Goal: Information Seeking & Learning: Learn about a topic

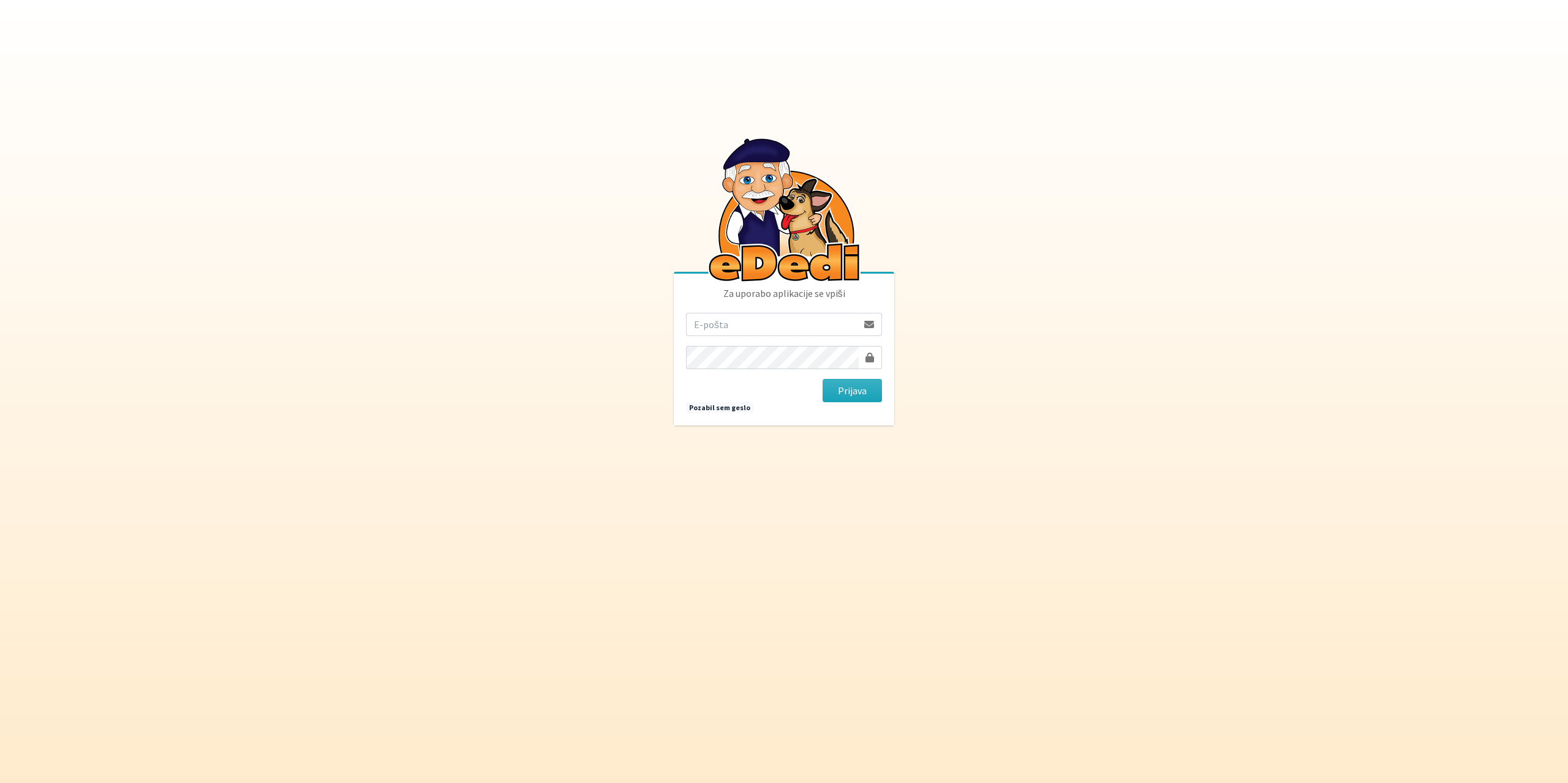
click at [723, 327] on input "email" at bounding box center [771, 324] width 172 height 24
type input "gringo.grecs@gmail.com"
click at [850, 391] on button "Prijava" at bounding box center [852, 390] width 59 height 24
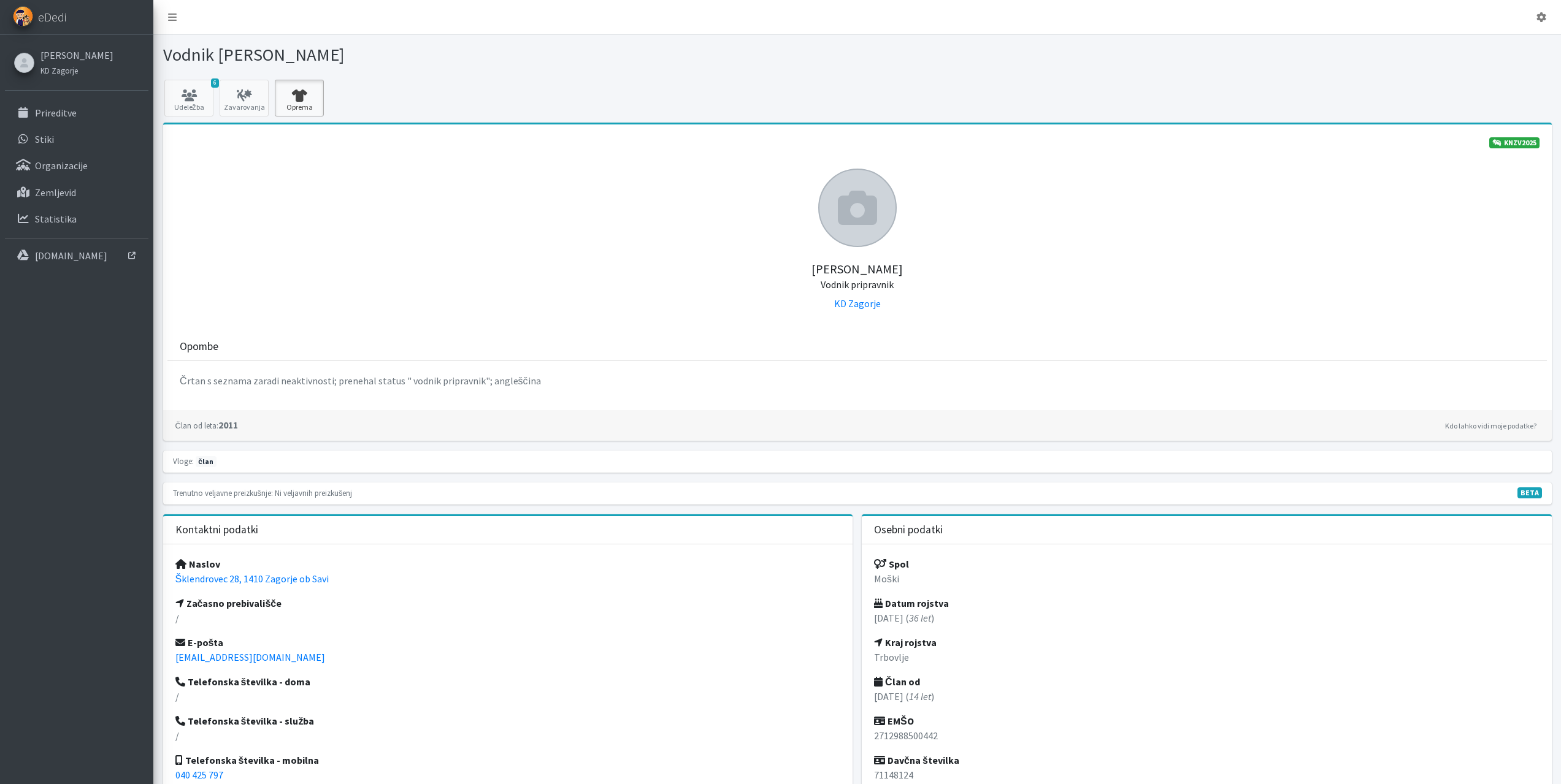
click at [303, 98] on icon at bounding box center [299, 96] width 42 height 12
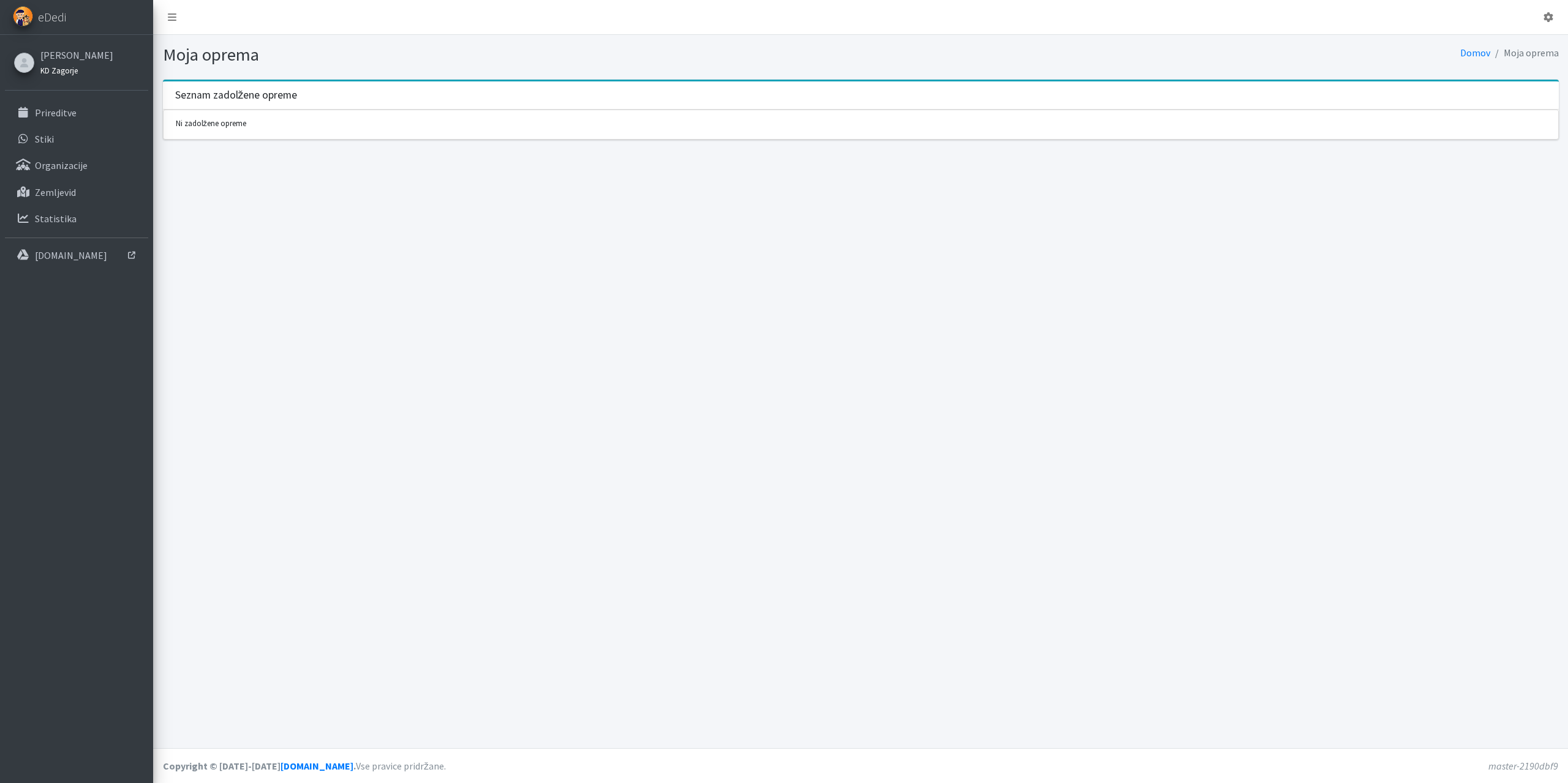
click at [48, 76] on link "KD Zagorje" at bounding box center [77, 70] width 73 height 15
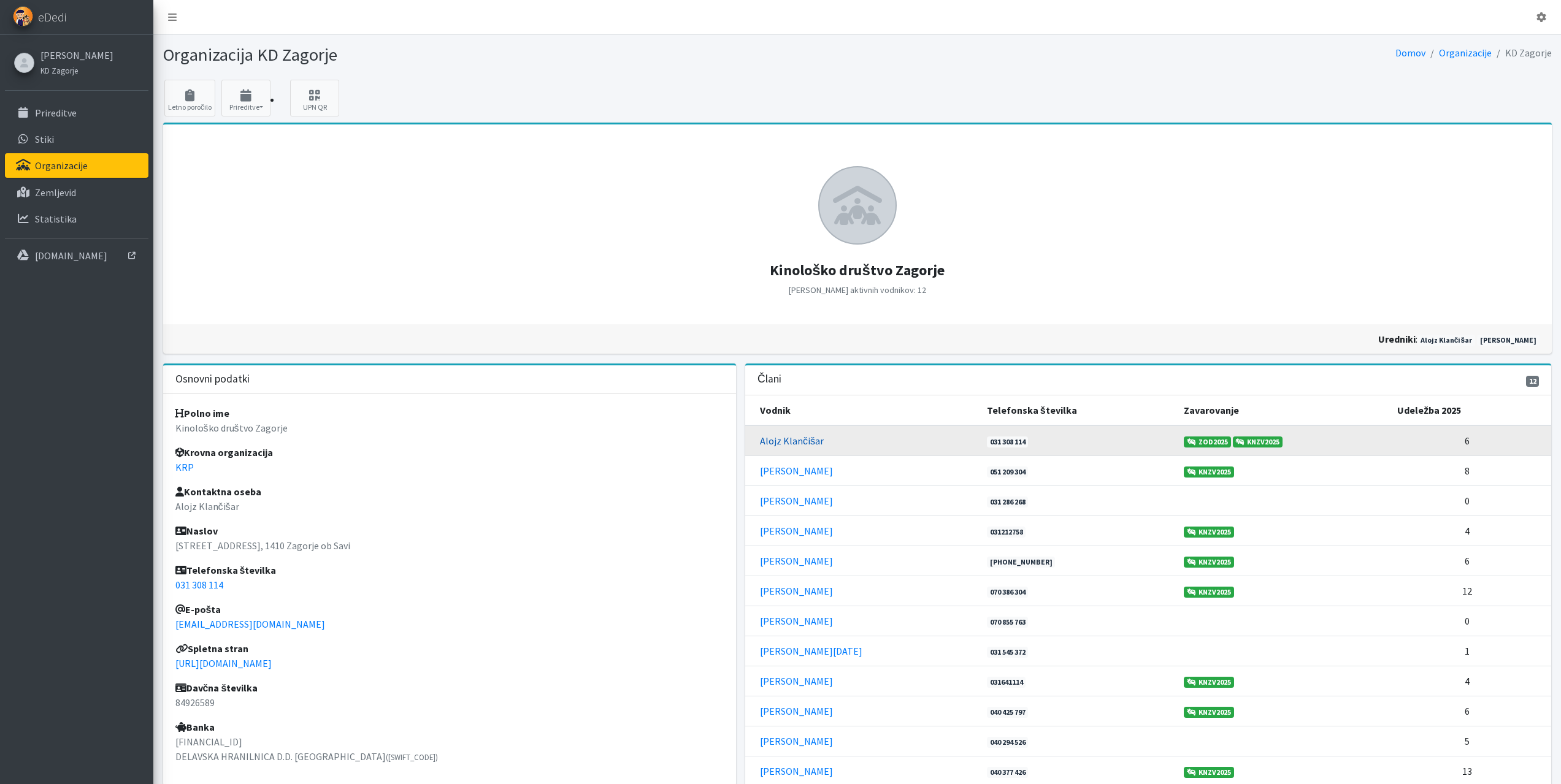
click at [797, 441] on link "Alojz Klančišar" at bounding box center [791, 440] width 64 height 12
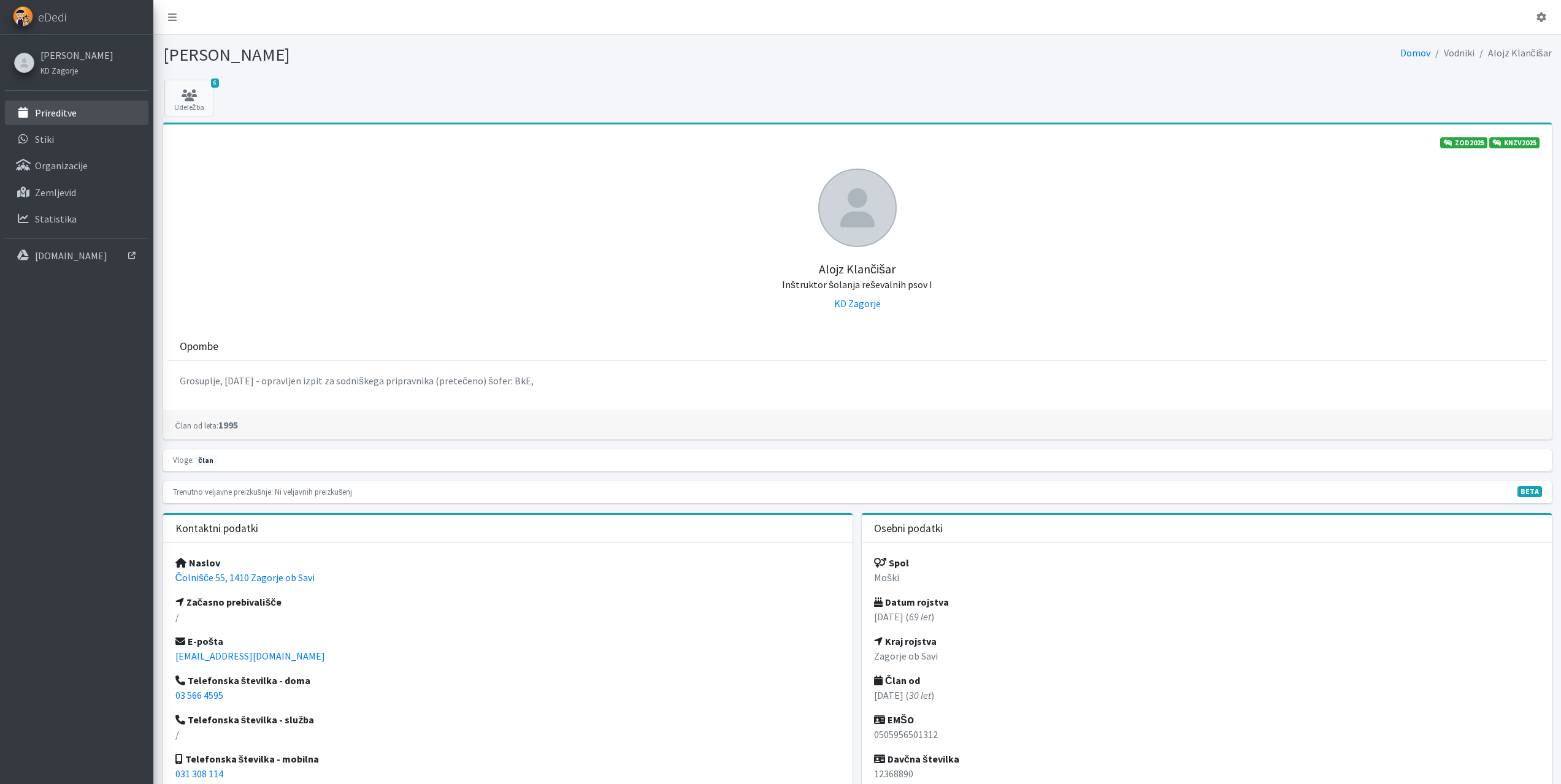
click at [56, 106] on p "Prireditve" at bounding box center [56, 112] width 42 height 12
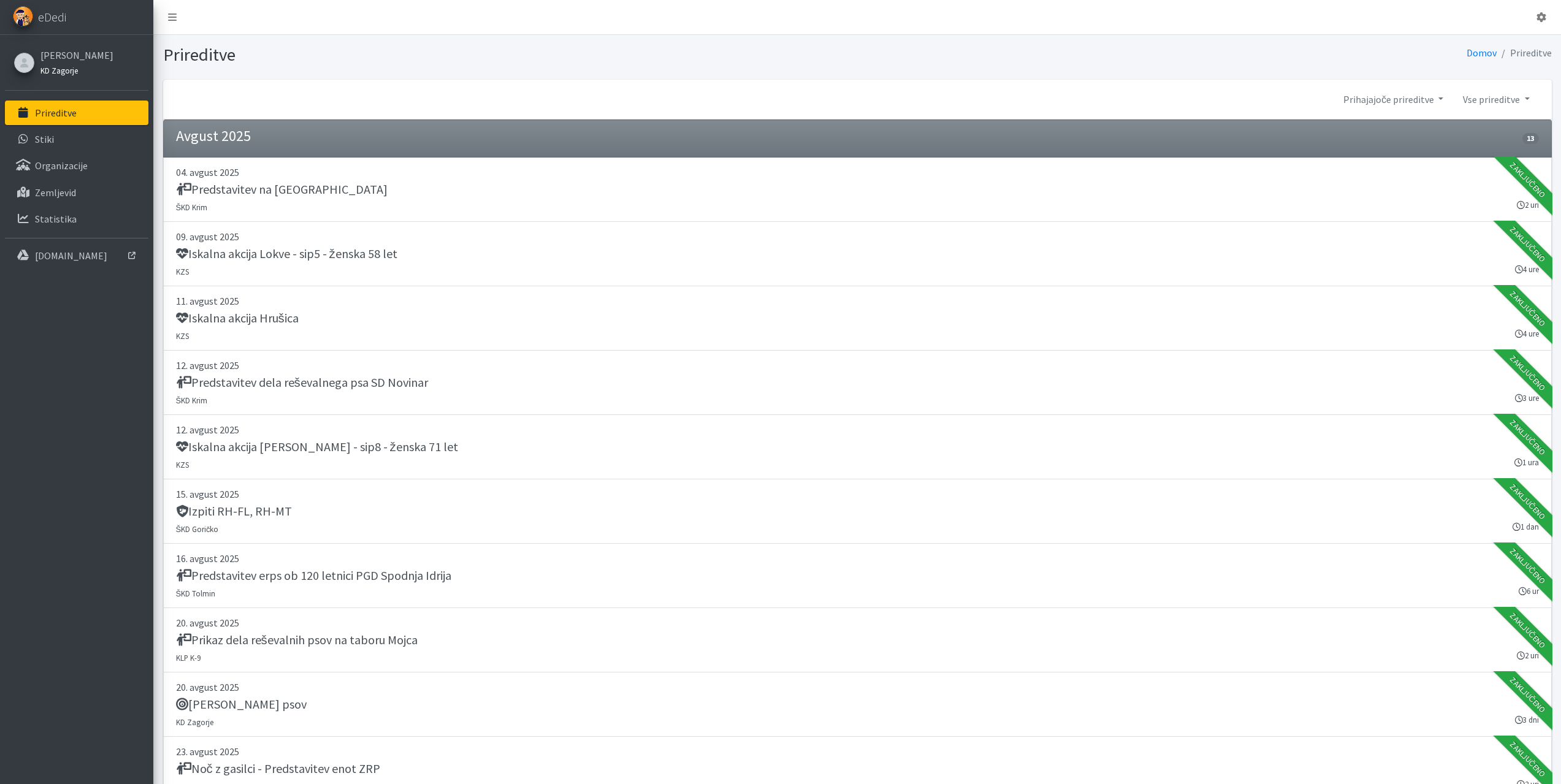
click at [69, 70] on small "KD Zagorje" at bounding box center [58, 70] width 38 height 10
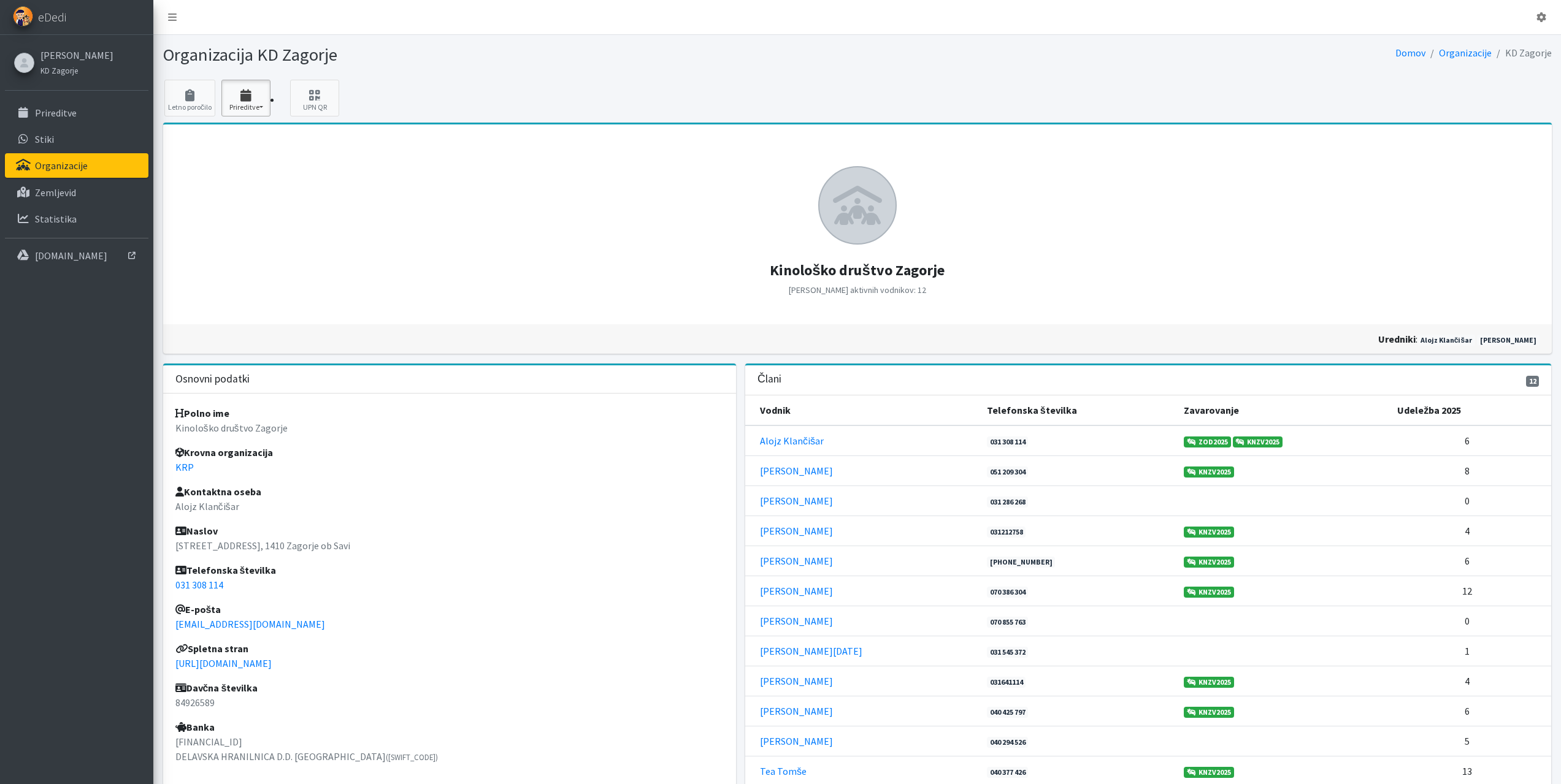
click at [246, 91] on icon "button" at bounding box center [246, 96] width 42 height 12
click at [243, 133] on link "2025 3" at bounding box center [270, 133] width 97 height 19
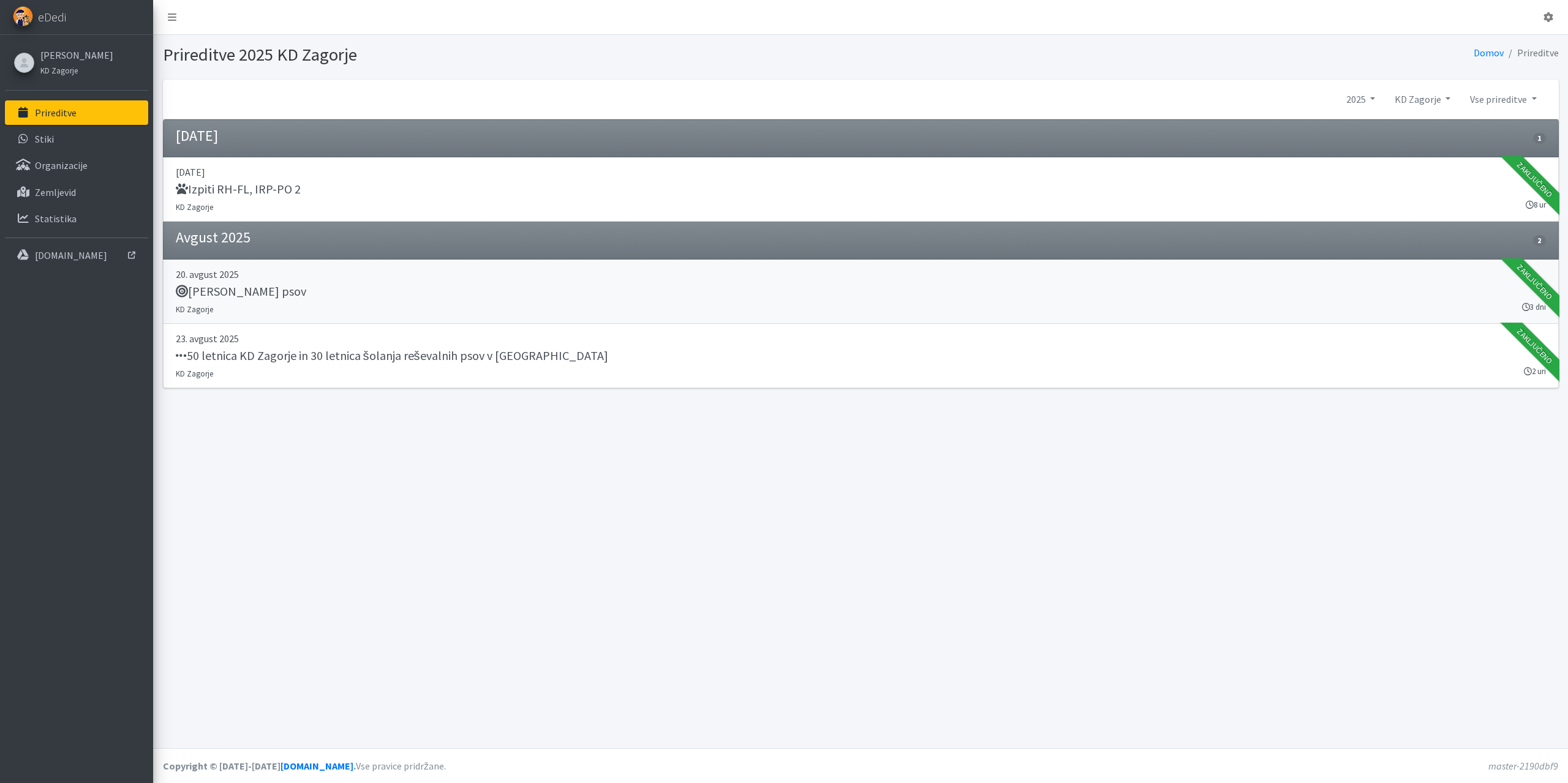
click at [242, 295] on h5 "[PERSON_NAME] psov" at bounding box center [241, 291] width 131 height 15
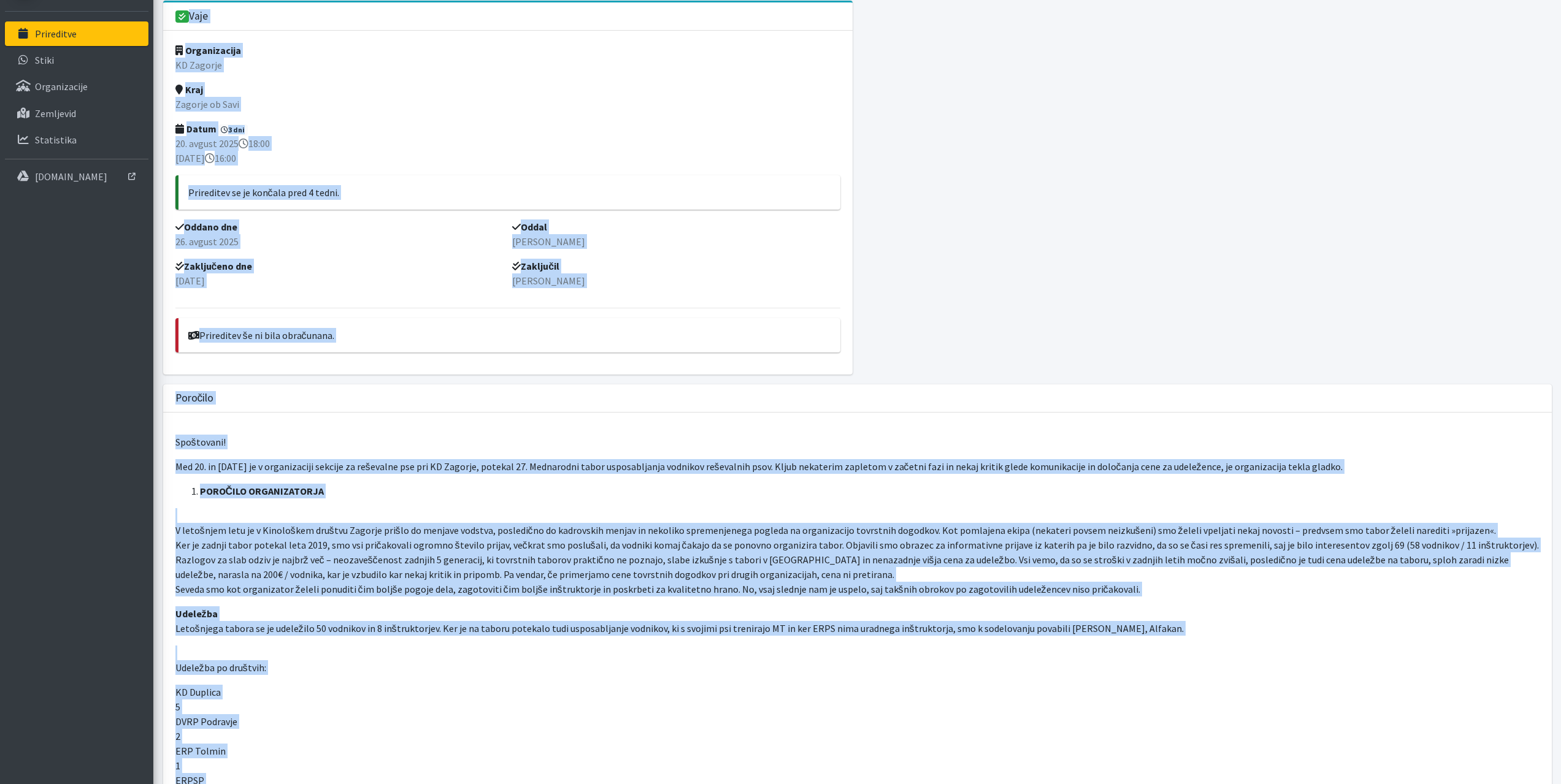
scroll to position [69, 0]
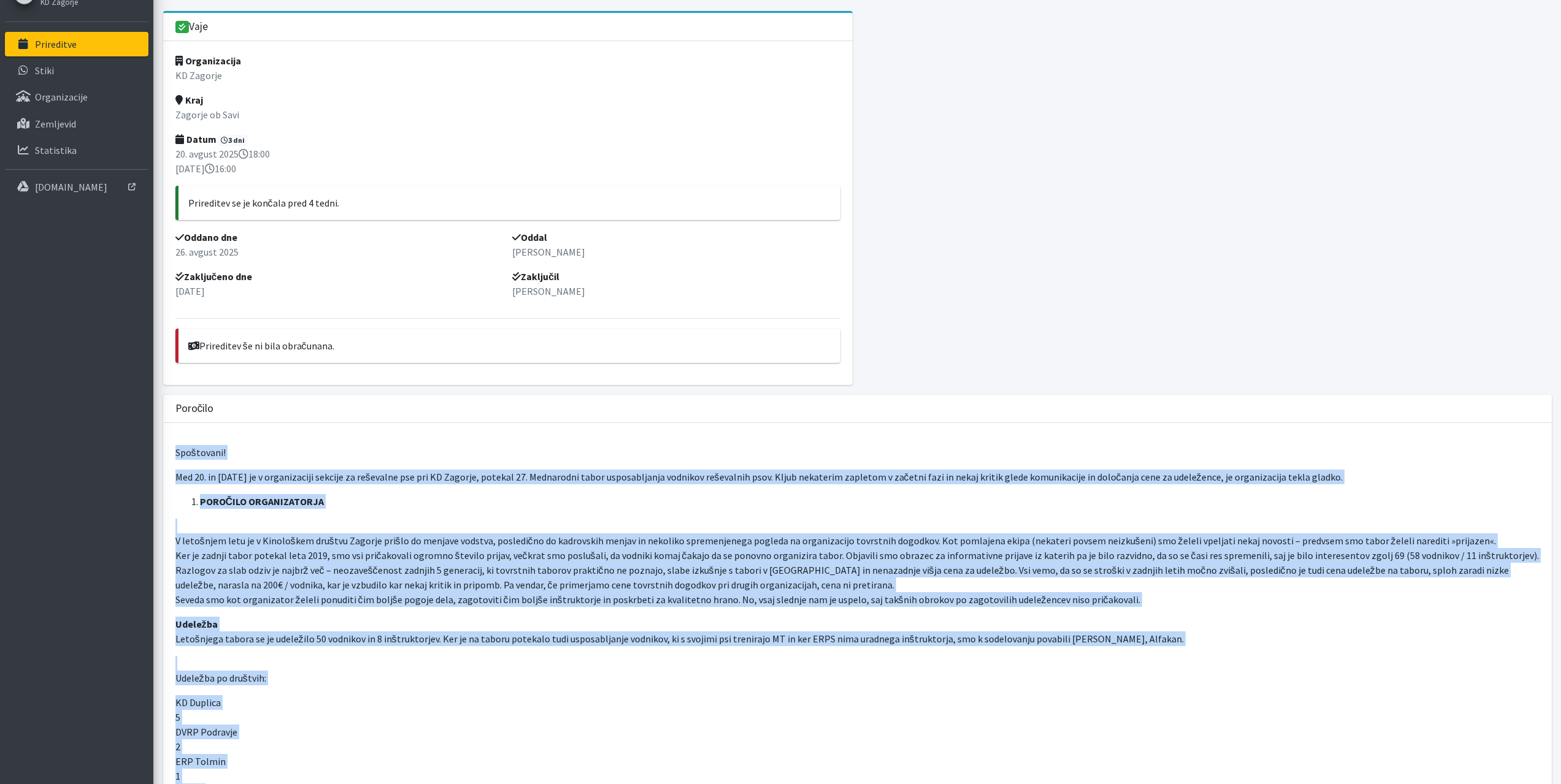
drag, startPoint x: 349, startPoint y: 502, endPoint x: 174, endPoint y: 455, distance: 181.2
copy div "Spoštovani! Med 20. in 24.8.2025 je v organizaciji sekcije za reševalne pse pri…"
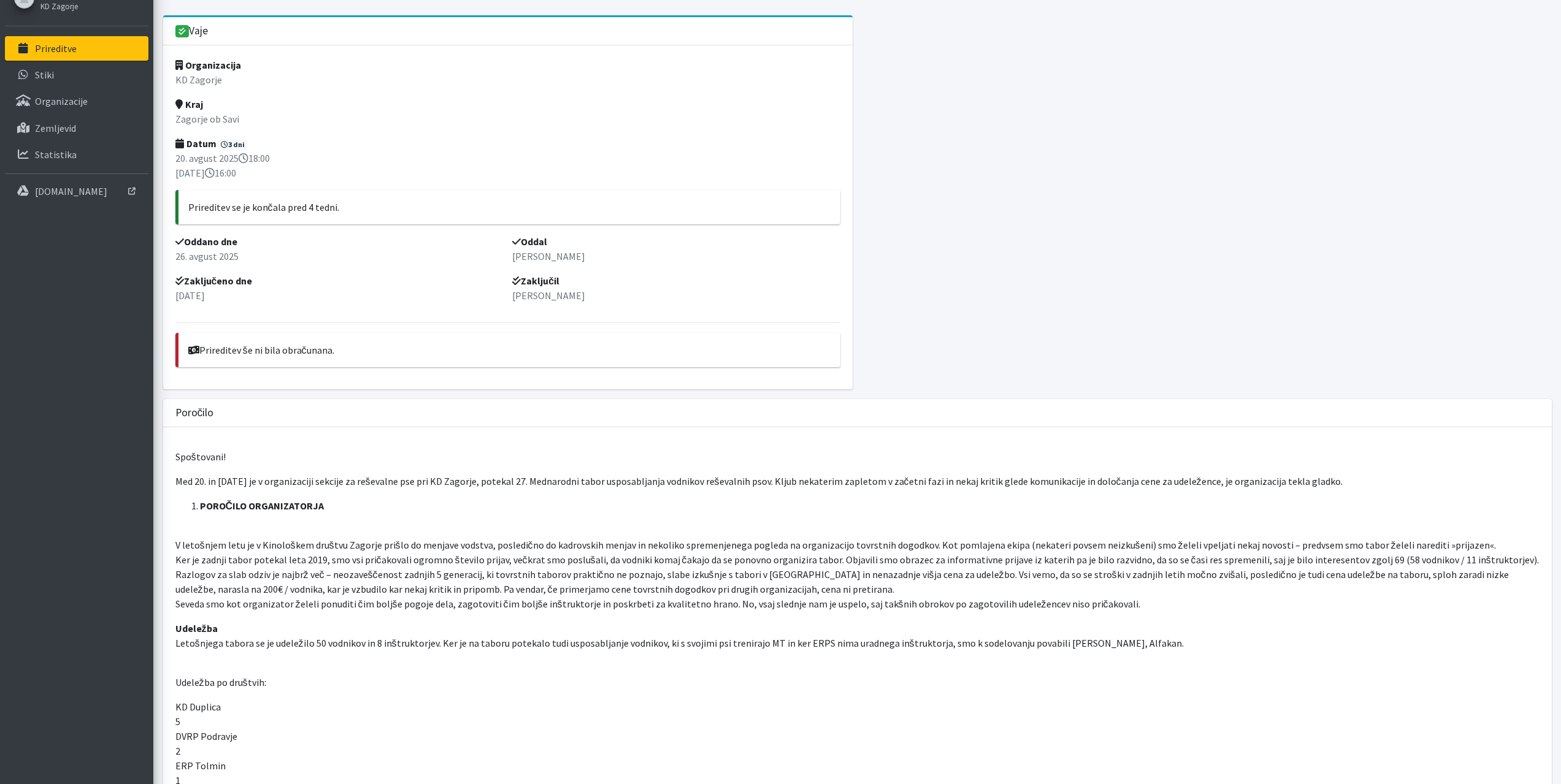
scroll to position [61, 0]
